Goal: Information Seeking & Learning: Check status

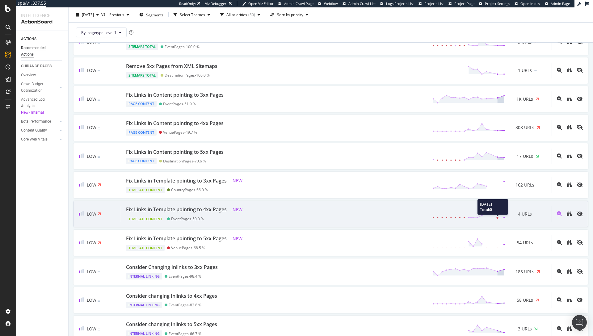
scroll to position [703, 0]
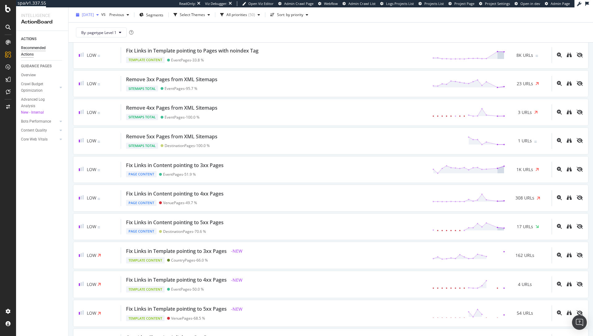
click at [94, 17] on span "[DATE]" at bounding box center [88, 14] width 12 height 5
drag, startPoint x: 151, startPoint y: 23, endPoint x: 150, endPoint y: 26, distance: 3.8
click at [150, 26] on div "Last 20 Crawls 2025 Oct. 3rd 352K URLs 2025 Oct. 1st #2 352K URLs 2025 Sep. 29t…" at bounding box center [113, 43] width 73 height 47
click at [447, 35] on div "By: pagetype Level 1" at bounding box center [330, 33] width 514 height 20
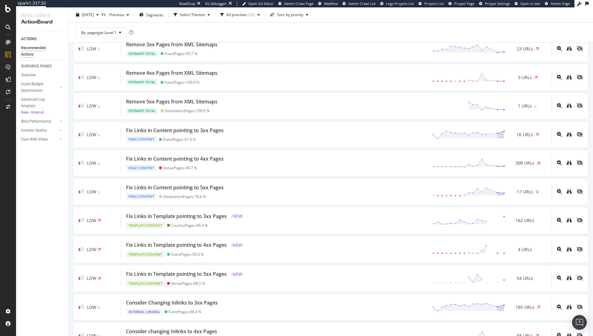
scroll to position [763, 0]
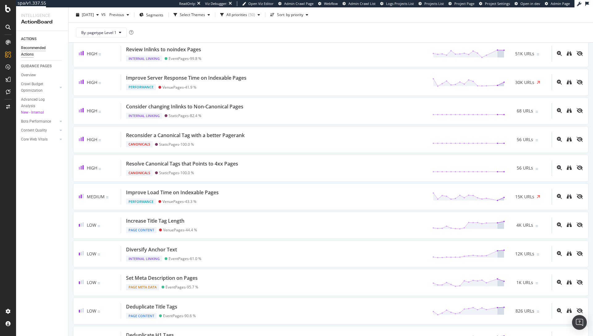
scroll to position [165, 0]
